Goal: Entertainment & Leisure: Consume media (video, audio)

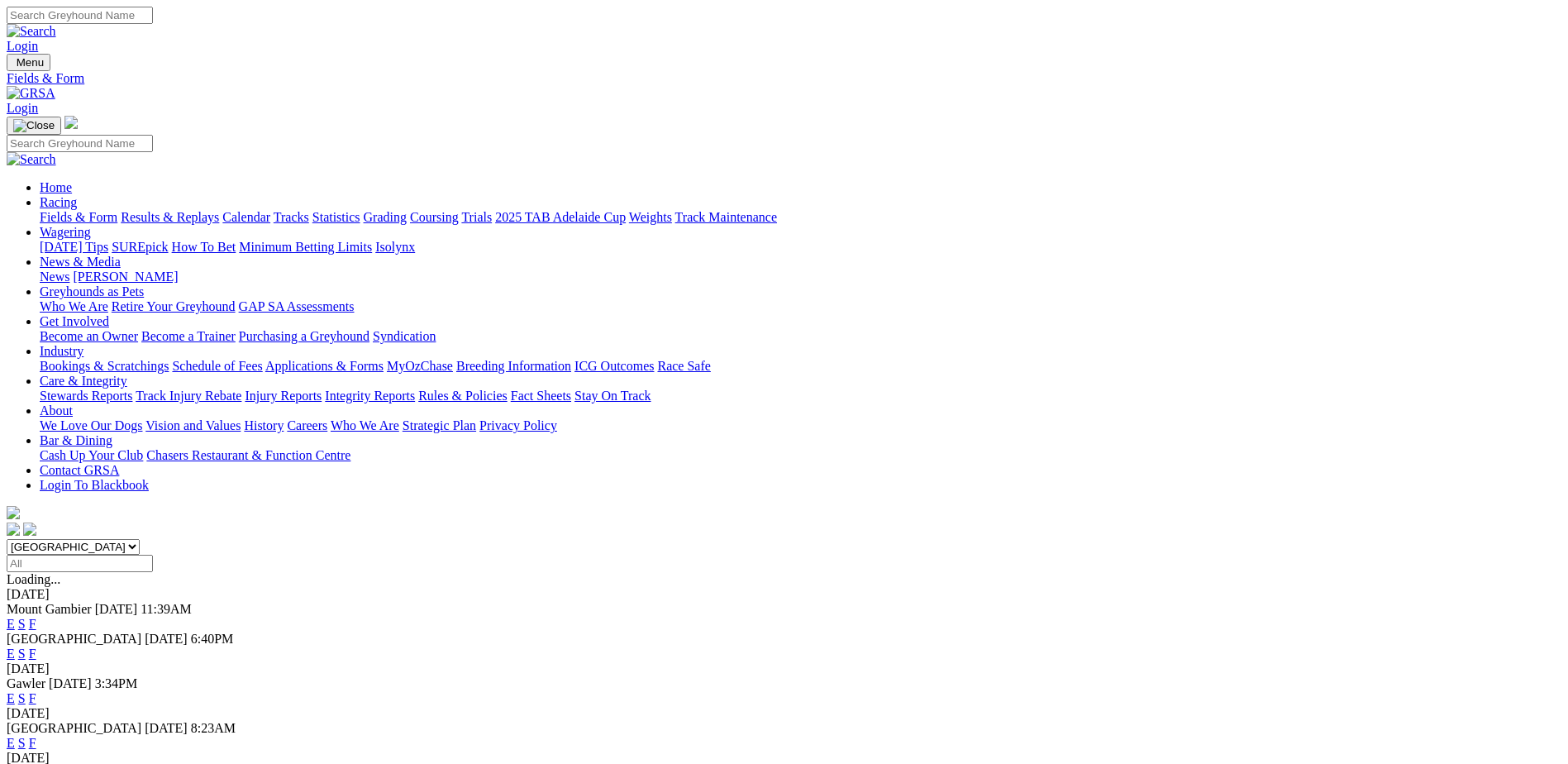
click at [219, 210] on link "Results & Replays" at bounding box center [170, 217] width 98 height 14
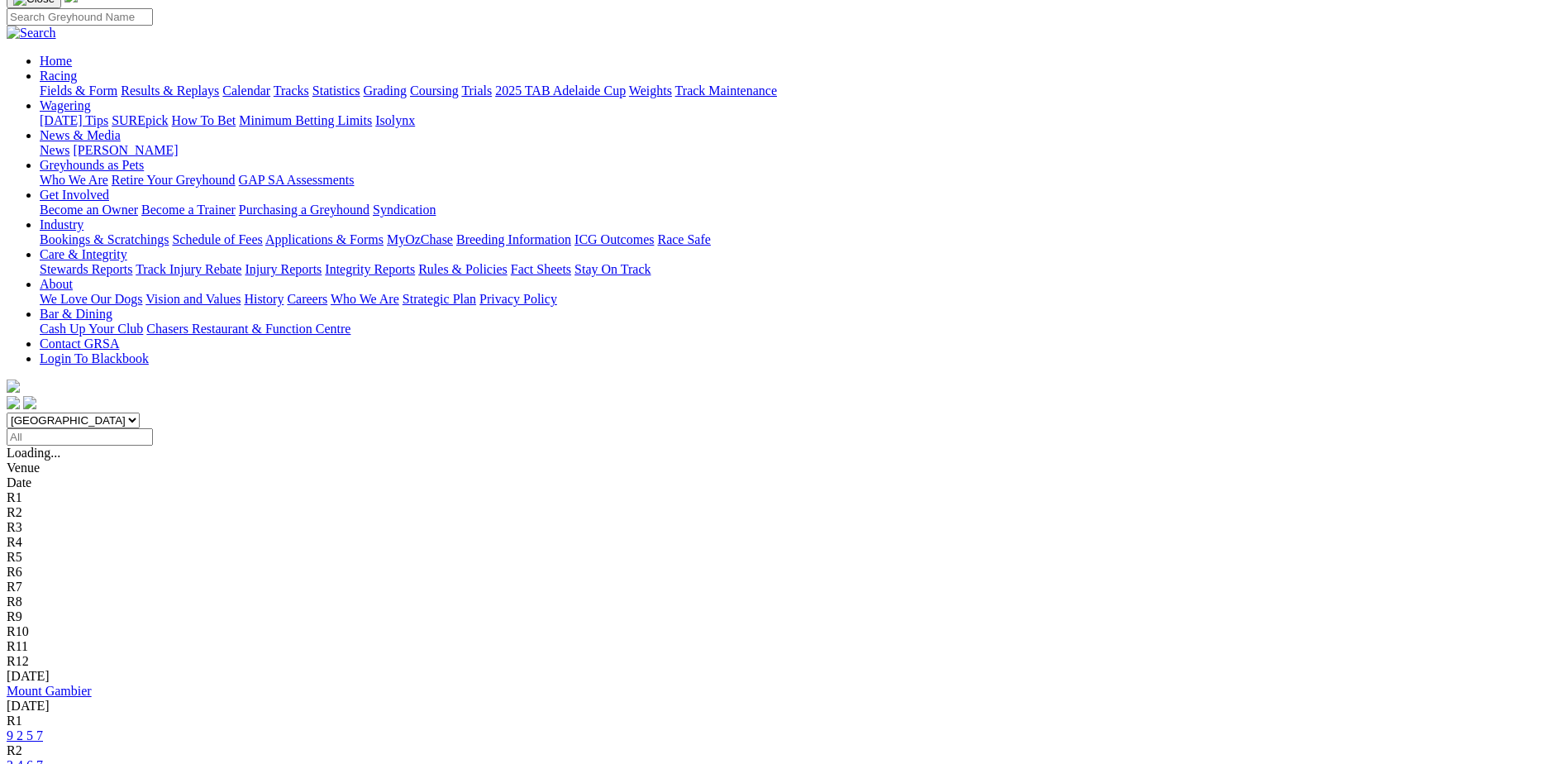
scroll to position [145, 0]
